Goal: Task Accomplishment & Management: Manage account settings

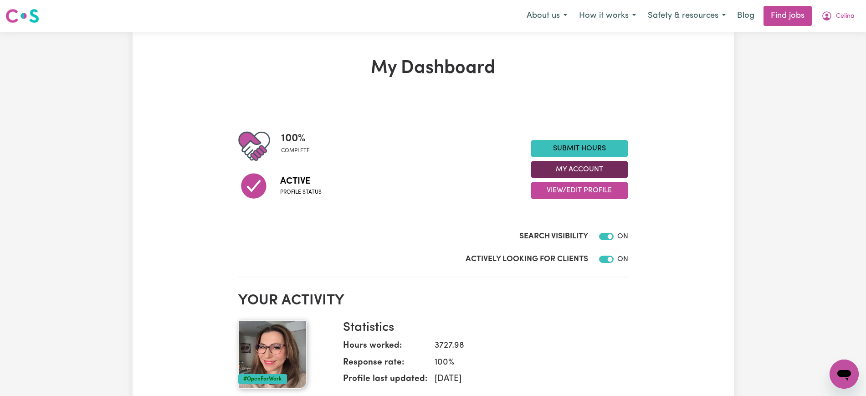
click at [537, 169] on button "My Account" at bounding box center [579, 169] width 97 height 17
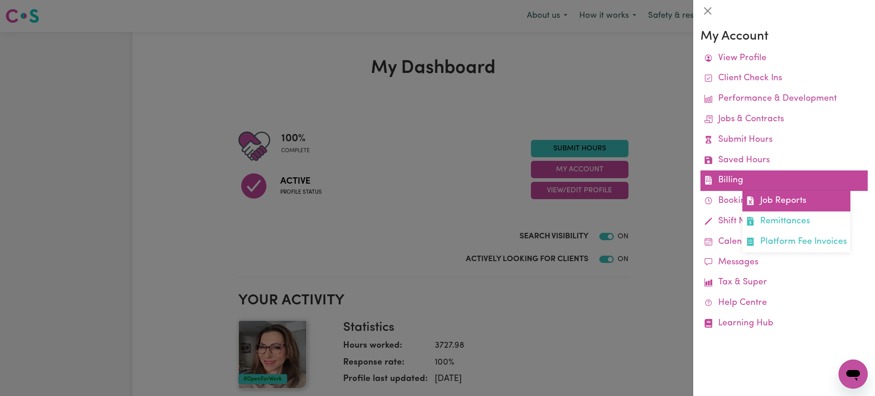
click at [794, 199] on link "Job Reports" at bounding box center [796, 201] width 108 height 20
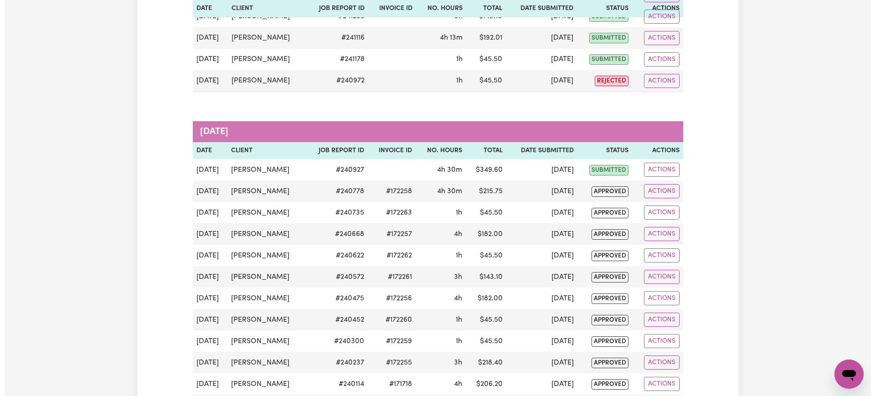
scroll to position [321, 0]
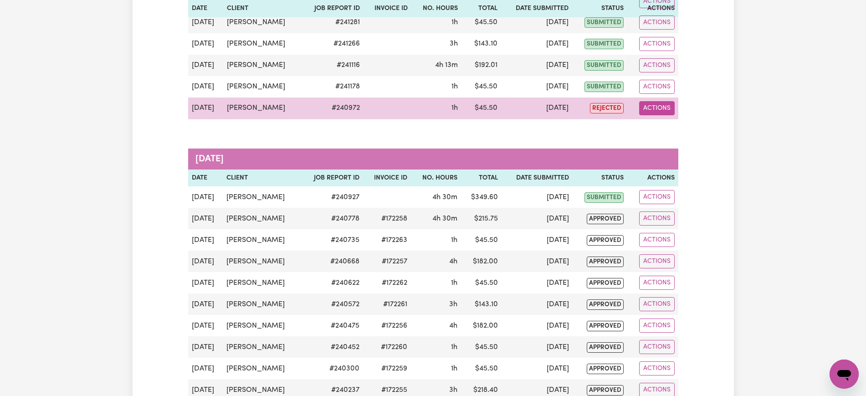
click at [649, 108] on button "Actions" at bounding box center [657, 108] width 36 height 14
click at [681, 128] on link "View Job Report" at bounding box center [679, 129] width 78 height 18
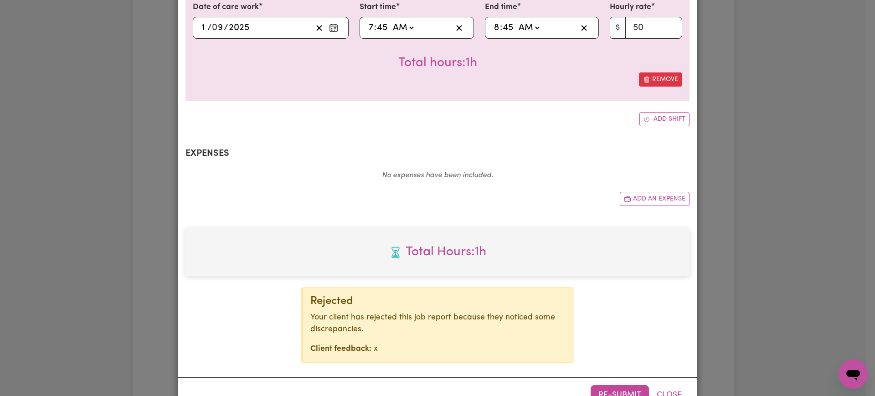
select select "50-Weekday"
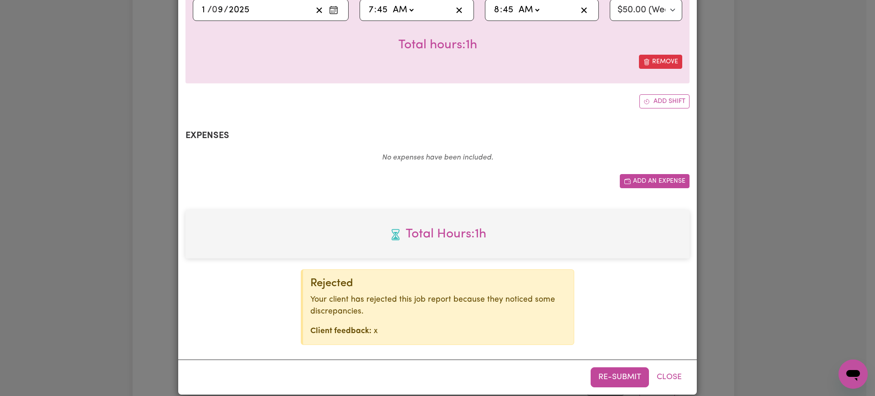
click at [646, 174] on button "Add an expense" at bounding box center [655, 181] width 70 height 14
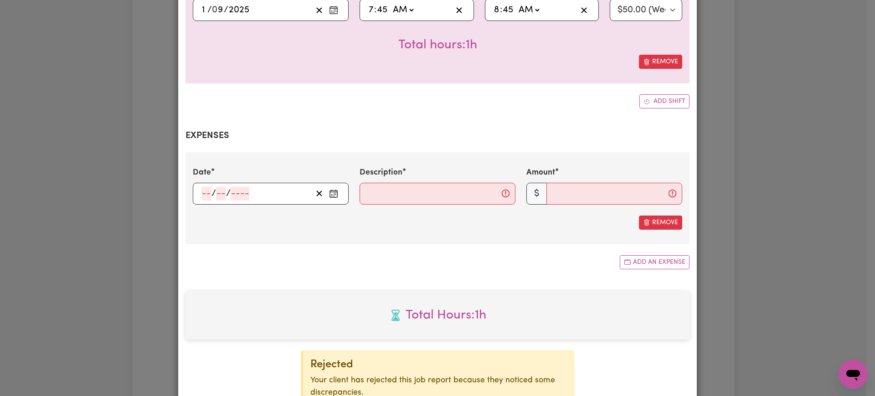
click at [333, 190] on rect "Enter the date of expense" at bounding box center [333, 193] width 7 height 7
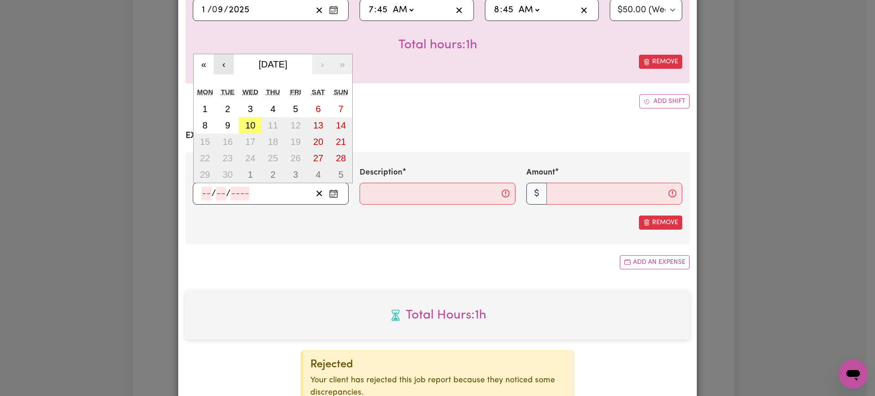
click at [217, 56] on button "‹" at bounding box center [224, 64] width 20 height 20
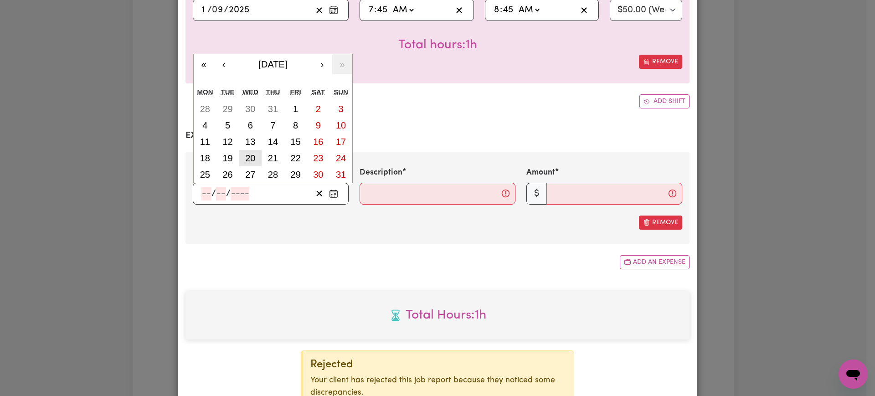
click at [246, 153] on abbr "20" at bounding box center [250, 158] width 10 height 10
type input "[DATE]"
type input "20"
type input "8"
type input "2025"
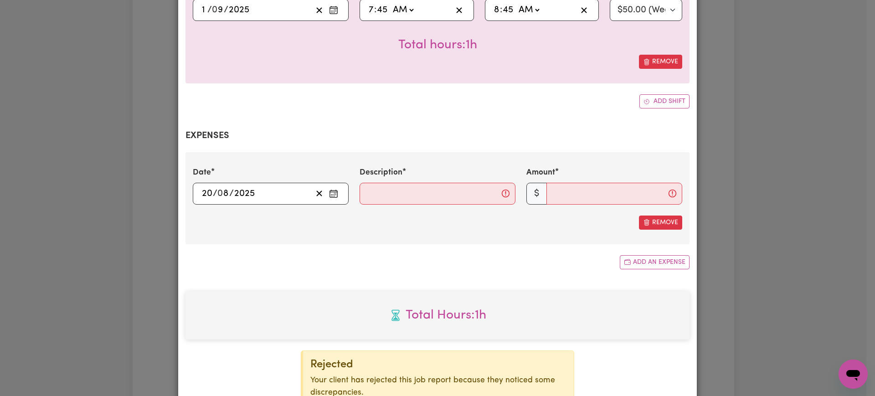
click at [342, 229] on div "Date [DATE] 20 / 0 8 / 2025 « ‹ [DATE] › » Mon Tue Wed Thu Fri Sat Sun 28 29 30…" at bounding box center [437, 198] width 504 height 92
click at [381, 183] on input "Description" at bounding box center [437, 194] width 156 height 22
click at [390, 183] on input "Transport" at bounding box center [437, 194] width 156 height 22
type input "Mileage"
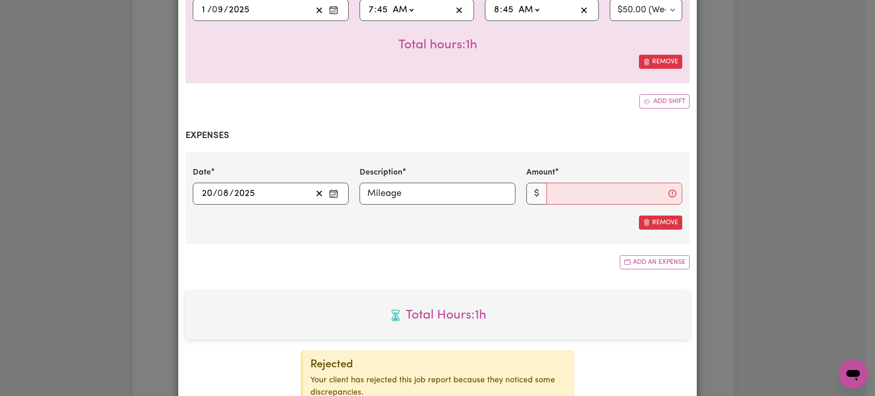
click at [377, 258] on div "Summary Job report # 240972 Client name: [PERSON_NAME] Job title: [DEMOGRAPHIC_…" at bounding box center [437, 109] width 504 height 633
click at [584, 184] on input "Amount" at bounding box center [614, 194] width 136 height 22
type input "7.7"
click at [506, 266] on div "Summary Job report # 240972 Client name: [PERSON_NAME] Job title: [DEMOGRAPHIC_…" at bounding box center [437, 109] width 504 height 633
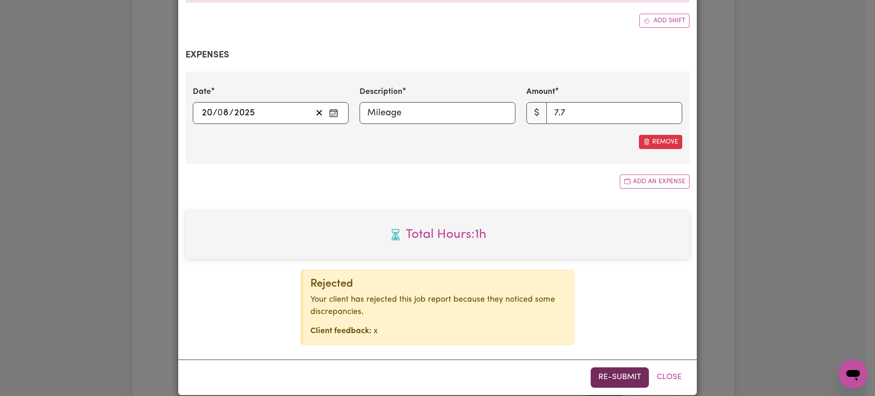
click at [610, 367] on button "Re-submit" at bounding box center [619, 377] width 58 height 20
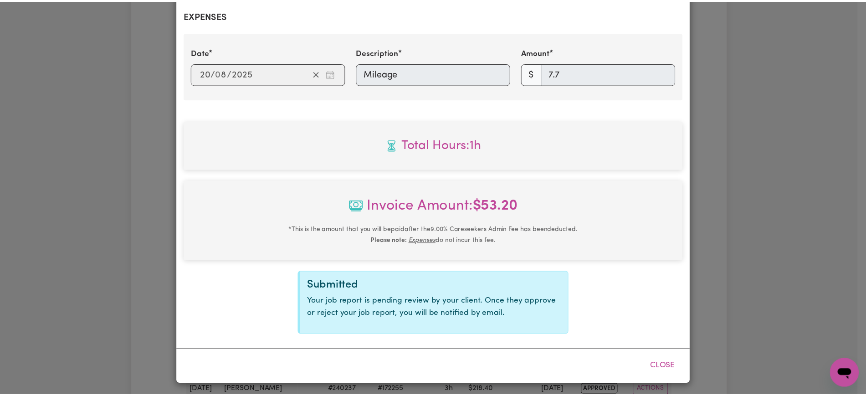
scroll to position [338, 0]
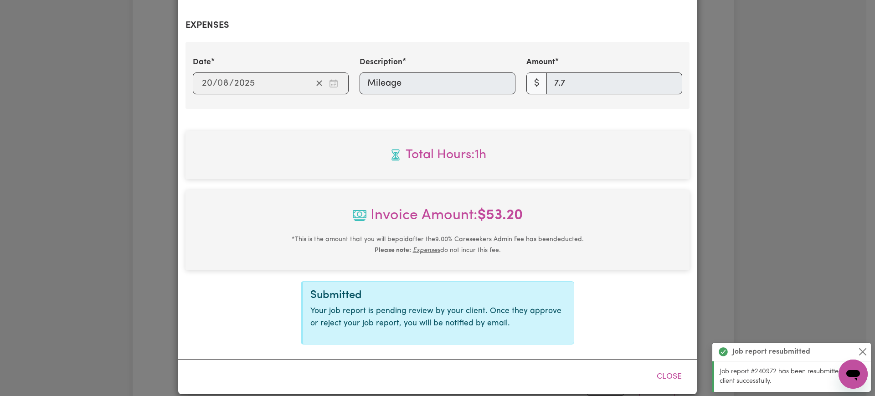
drag, startPoint x: 696, startPoint y: 184, endPoint x: 759, endPoint y: 184, distance: 63.8
click at [759, 184] on div "Job Report # 240972 - [PERSON_NAME] Summary Job report # 240972 Client name: [P…" at bounding box center [437, 198] width 875 height 396
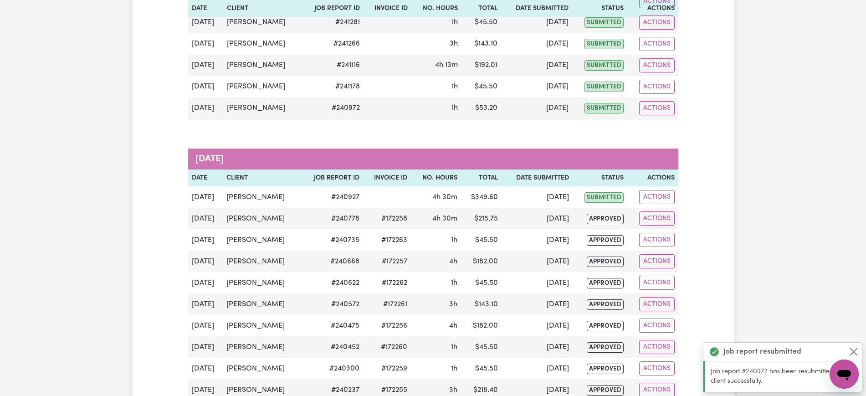
click at [759, 184] on div "Job Reports Group by: Date Care Seeker Status Search Export [DATE] Date Client …" at bounding box center [433, 390] width 866 height 1358
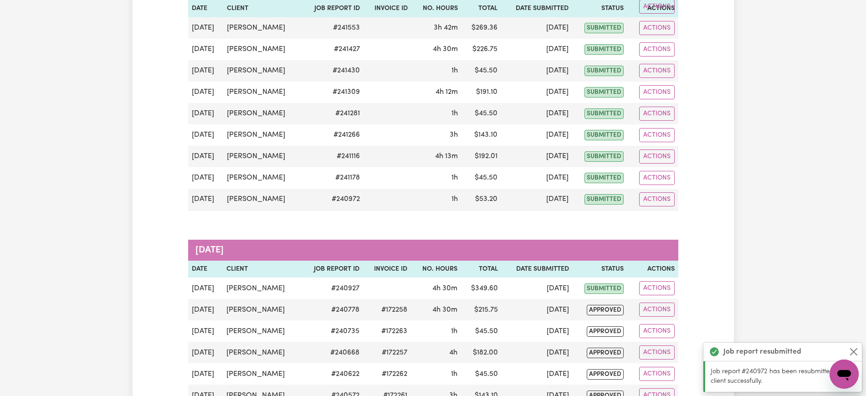
scroll to position [0, 0]
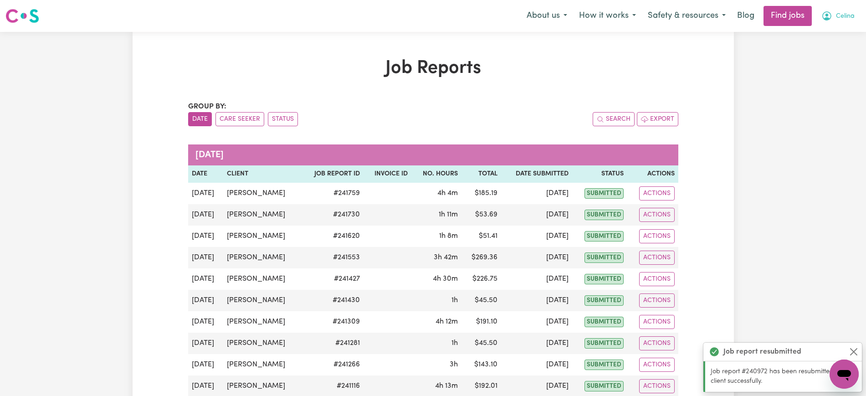
click at [852, 11] on span "Celina" at bounding box center [845, 16] width 19 height 10
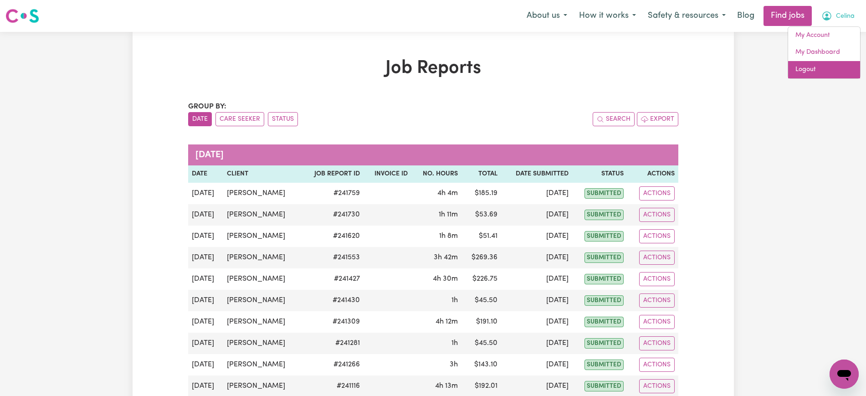
click at [832, 70] on link "Logout" at bounding box center [824, 69] width 72 height 17
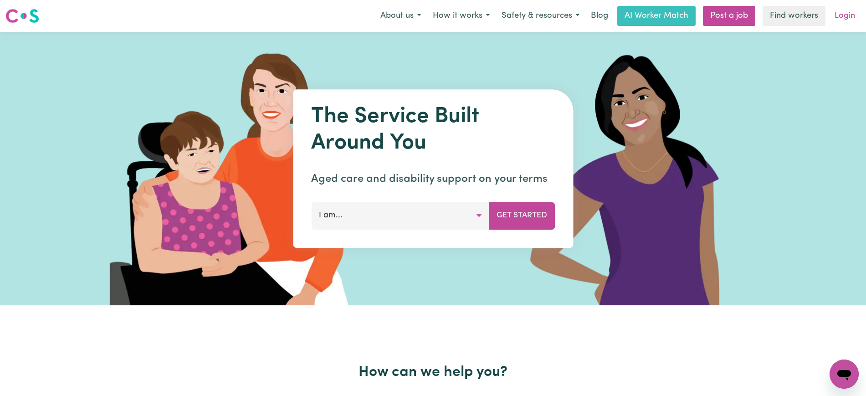
click at [844, 7] on link "Login" at bounding box center [844, 16] width 31 height 20
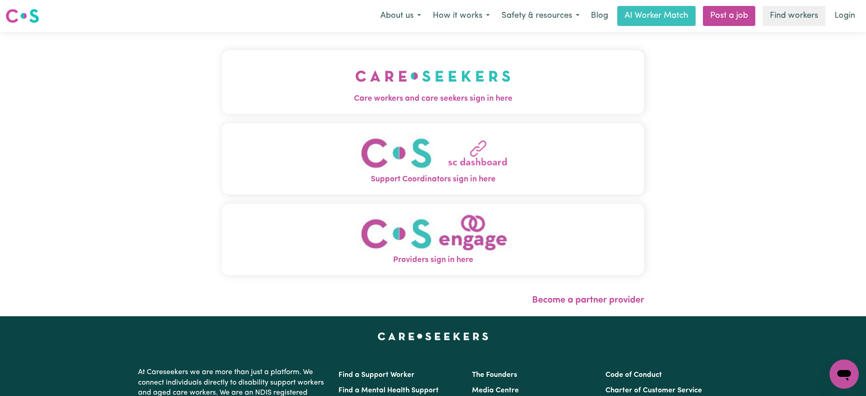
click at [543, 87] on button "Care workers and care seekers sign in here" at bounding box center [433, 82] width 422 height 64
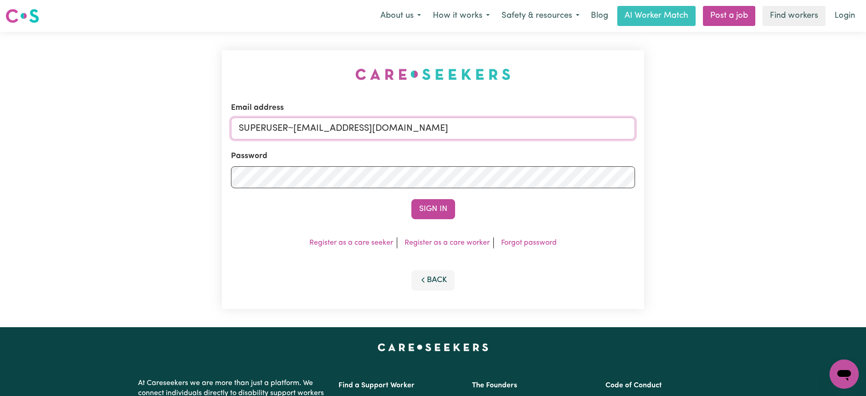
drag, startPoint x: 293, startPoint y: 130, endPoint x: 686, endPoint y: 133, distance: 392.7
click at [686, 133] on div "Email address SUPERUSER~[EMAIL_ADDRESS][DOMAIN_NAME] Password Sign In Register …" at bounding box center [433, 179] width 866 height 295
type input "[EMAIL_ADDRESS][DOMAIN_NAME]"
click at [411, 199] on button "Sign In" at bounding box center [433, 209] width 44 height 20
